Goal: Information Seeking & Learning: Learn about a topic

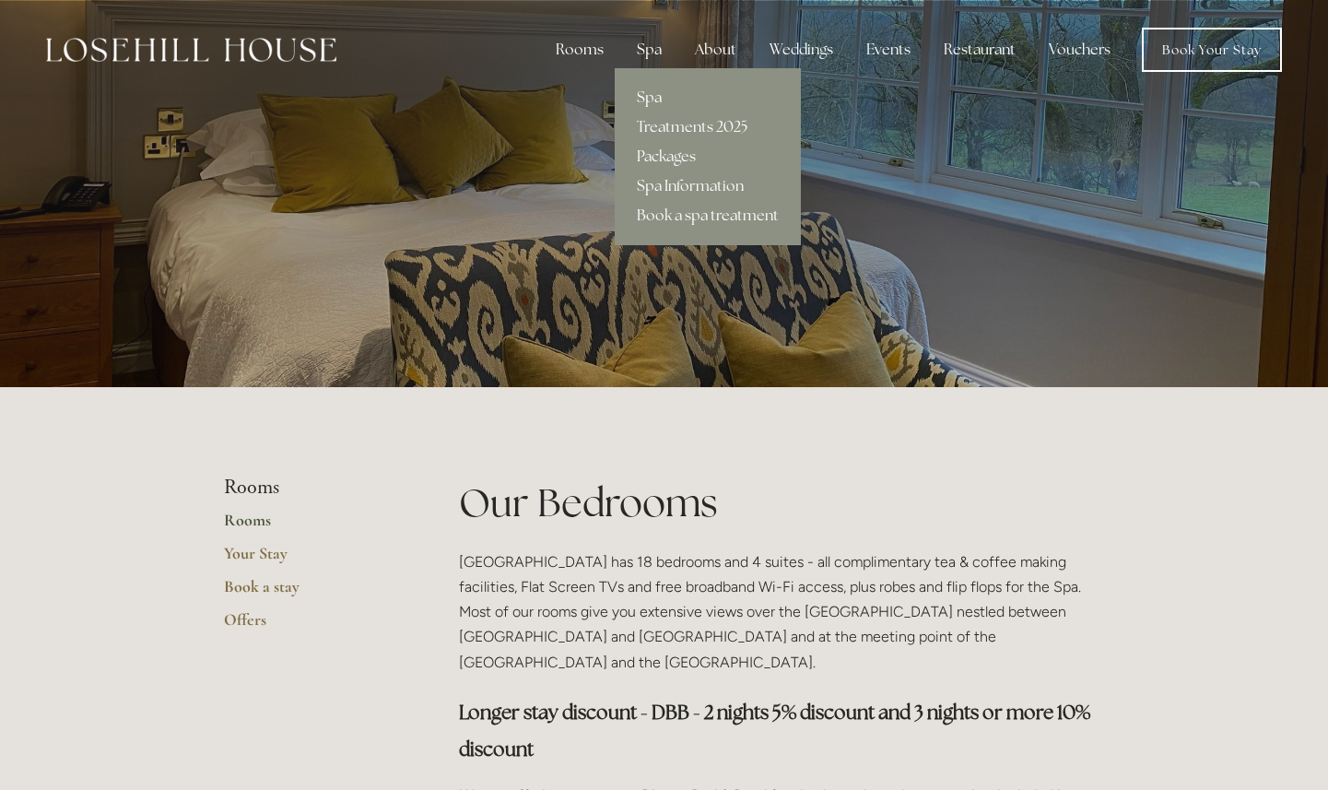
click at [662, 91] on link "Spa" at bounding box center [708, 97] width 186 height 29
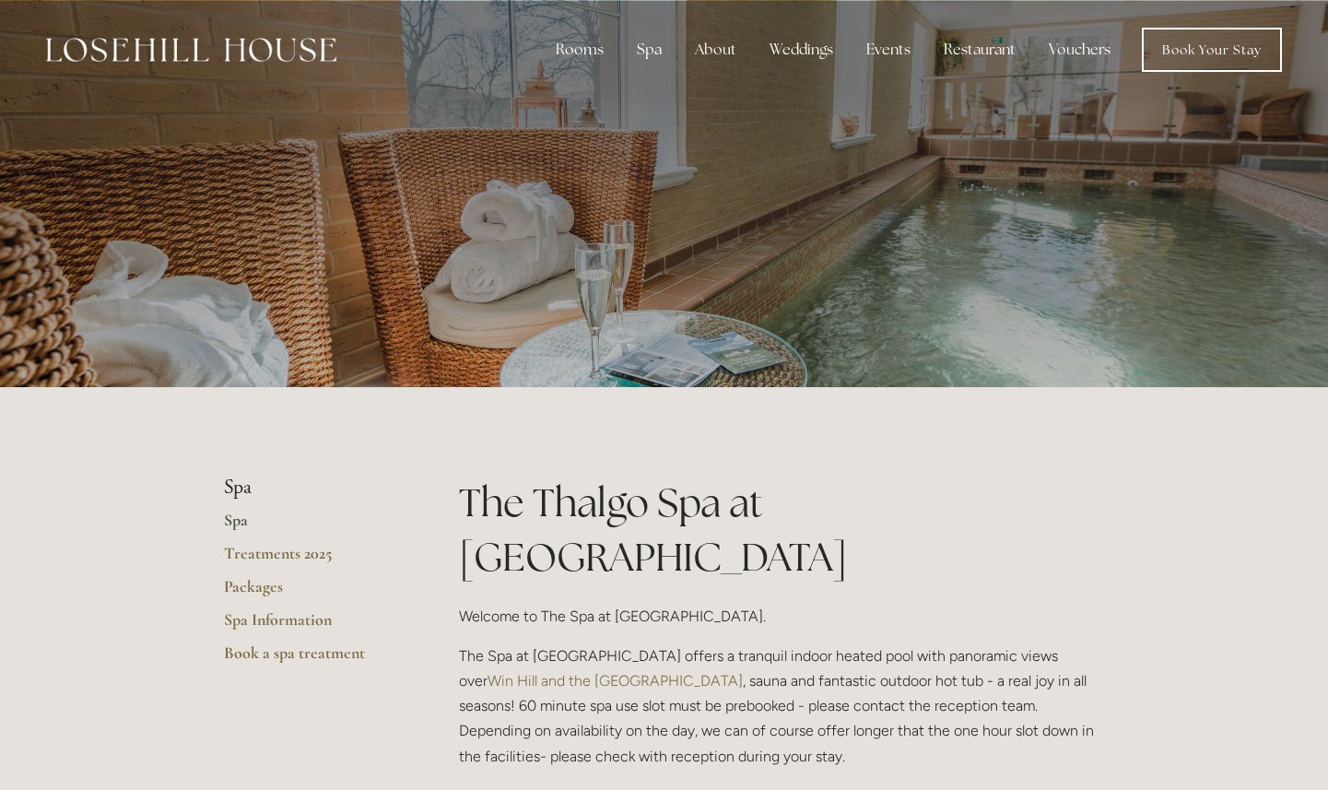
click at [227, 583] on link "Packages" at bounding box center [312, 592] width 176 height 33
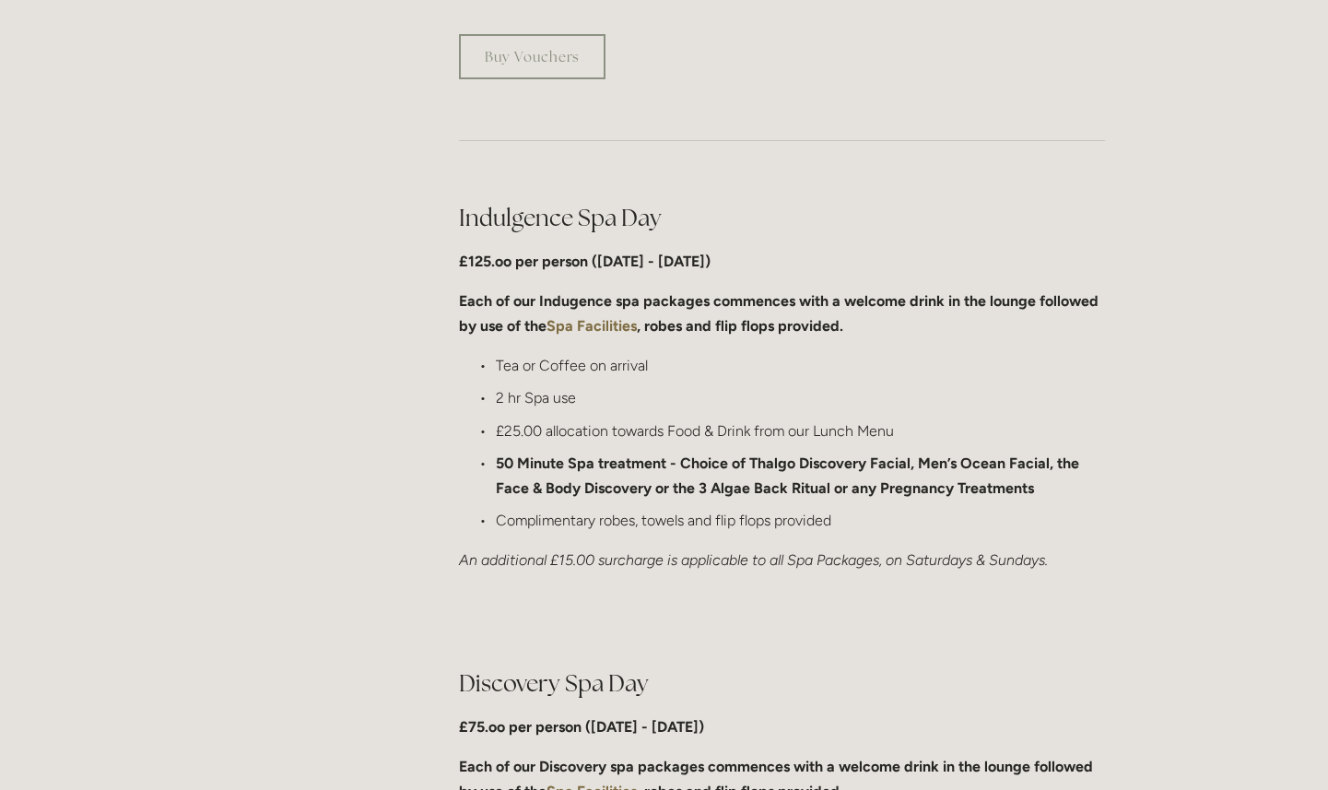
scroll to position [935, 0]
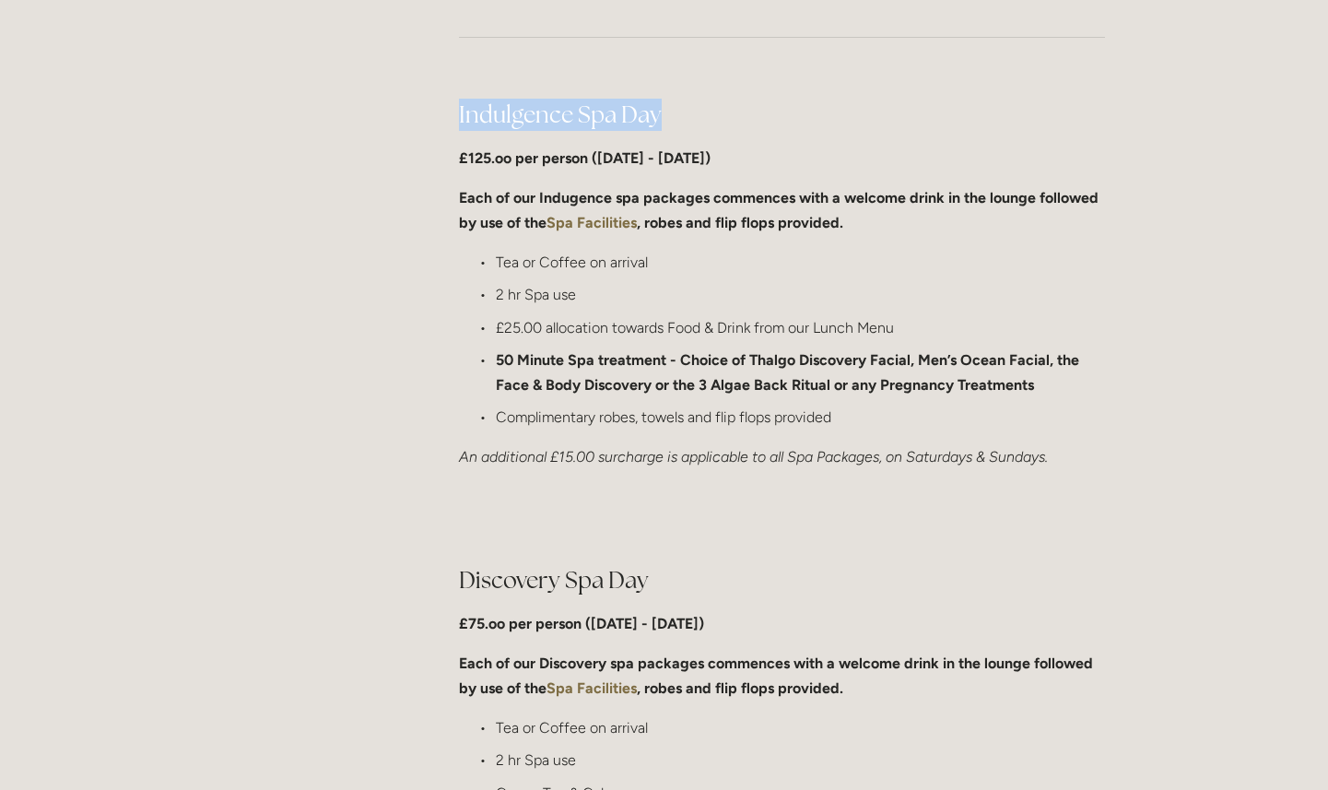
drag, startPoint x: 660, startPoint y: 126, endPoint x: 430, endPoint y: 113, distance: 229.9
copy main "Spa Day Packages Each of our day spa packages are detailed below. We are sure t…"
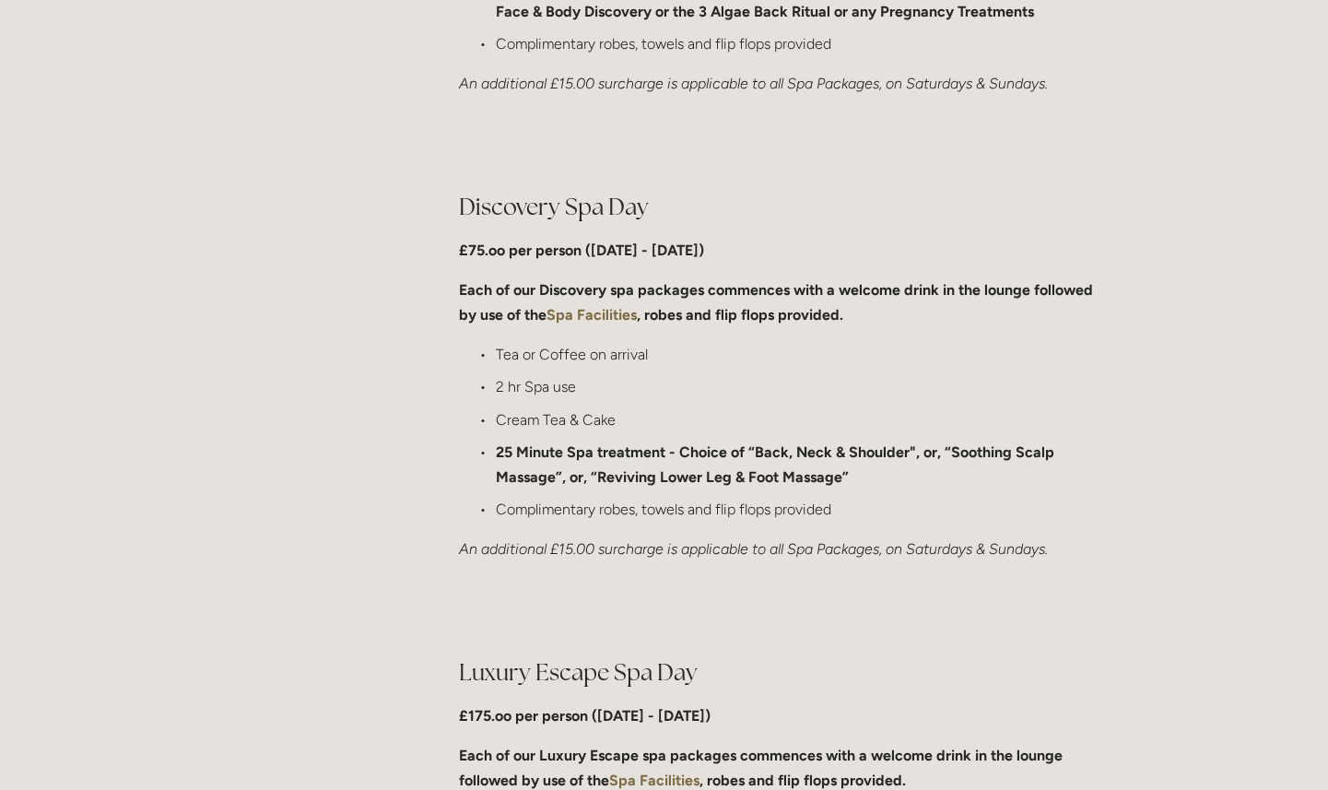
scroll to position [1377, 0]
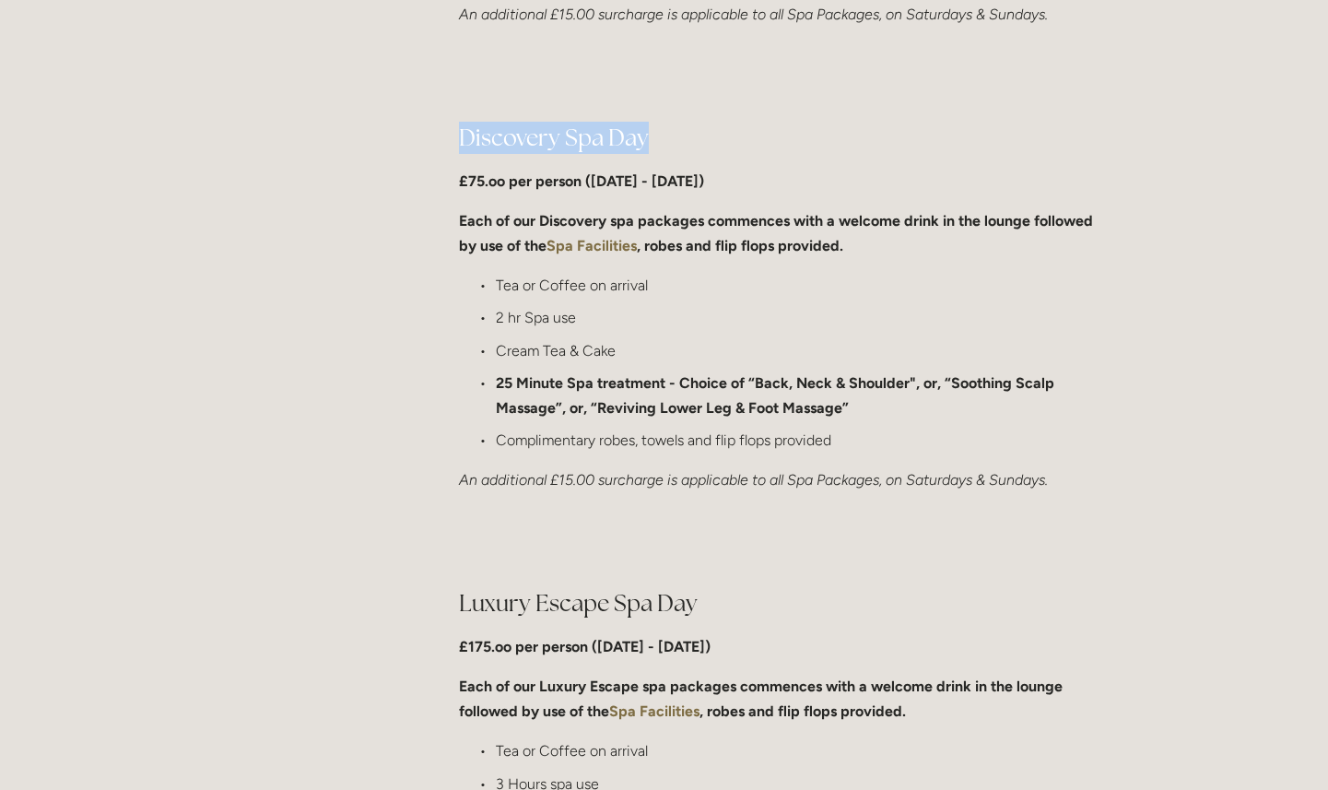
drag, startPoint x: 654, startPoint y: 141, endPoint x: 457, endPoint y: 141, distance: 197.2
click at [457, 141] on div "Discovery Spa Day £75.oo per person (Monday - Friday) Each of our Discovery spa…" at bounding box center [781, 307] width 677 height 403
copy h2 "Discovery Spa Day"
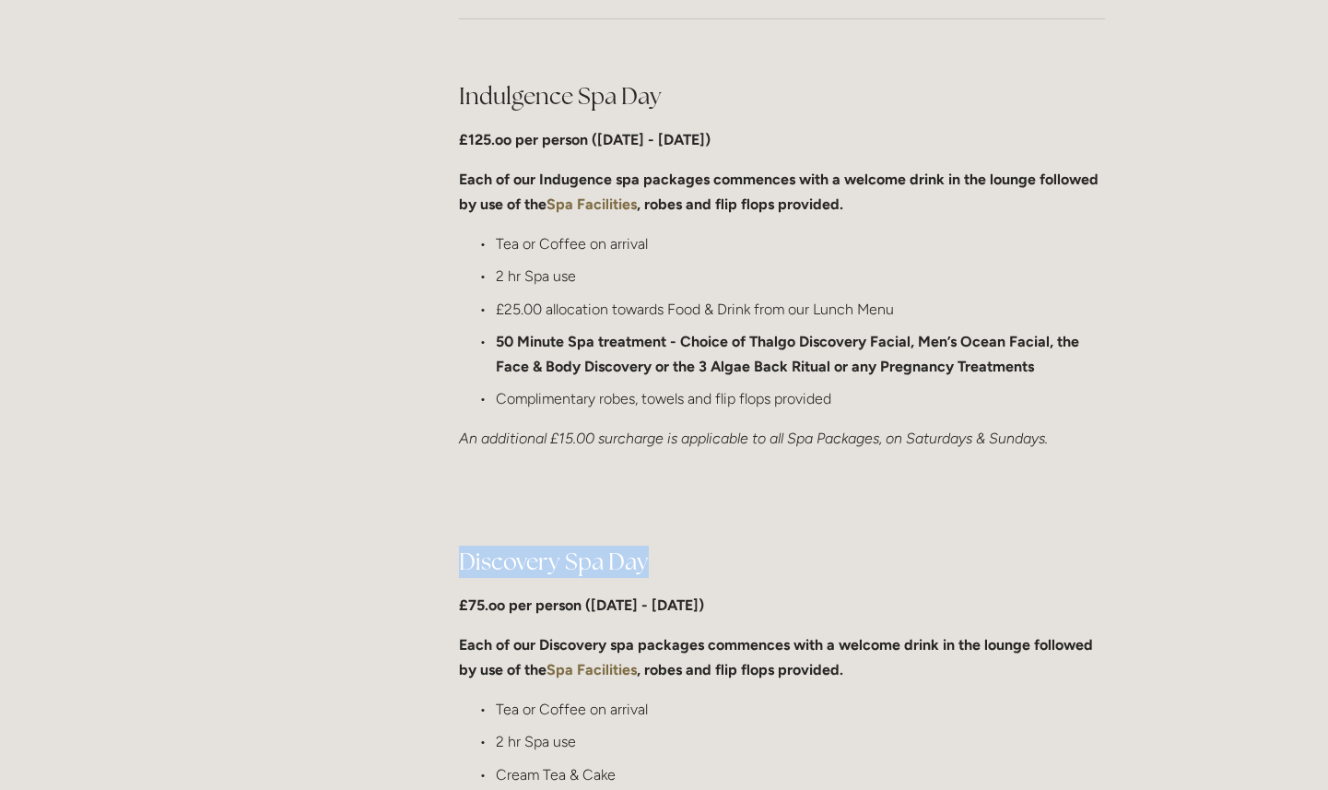
scroll to position [954, 0]
